Goal: Find contact information: Find contact information

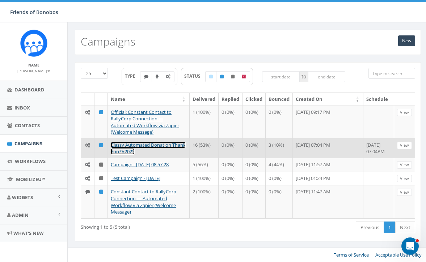
click at [140, 153] on link "Classy Automated Donation Thank You 9/2025" at bounding box center [148, 148] width 75 height 13
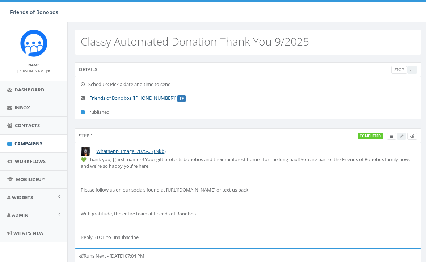
select select
click at [30, 126] on span "Contacts" at bounding box center [27, 125] width 25 height 7
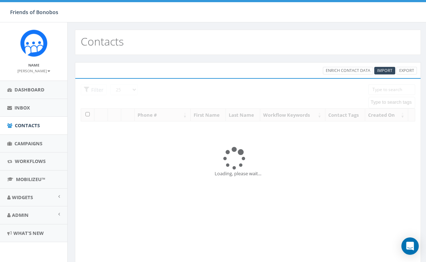
select select
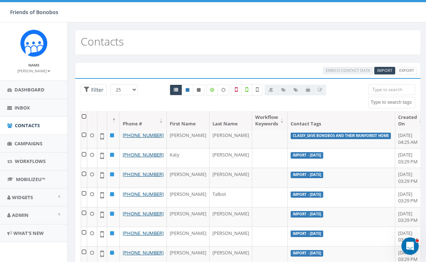
scroll to position [522, 0]
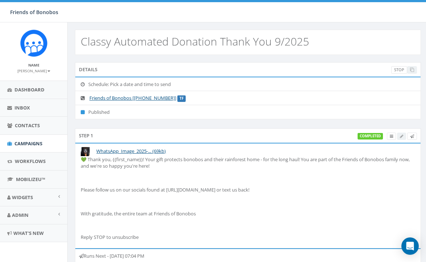
select select
click at [31, 124] on span "Contacts" at bounding box center [27, 125] width 25 height 7
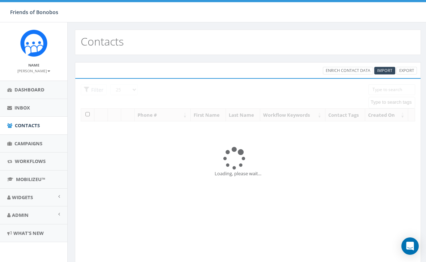
select select
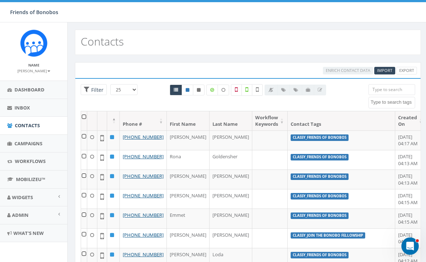
click at [383, 84] on div "Loading the filters, please wait!! Phone Number is is not First Name is is not …" at bounding box center [248, 183] width 346 height 211
click at [384, 92] on input "search" at bounding box center [391, 89] width 47 height 11
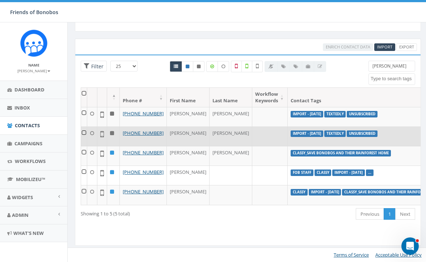
scroll to position [36, 0]
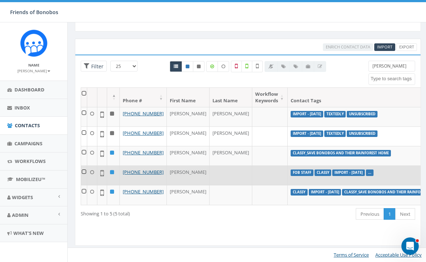
type input "kendra"
drag, startPoint x: 144, startPoint y: 188, endPoint x: 122, endPoint y: 179, distance: 23.8
click at [122, 179] on td "+1 904-382-3673" at bounding box center [143, 176] width 47 height 20
copy link "+1 904-382-3673"
